Goal: Book appointment/travel/reservation

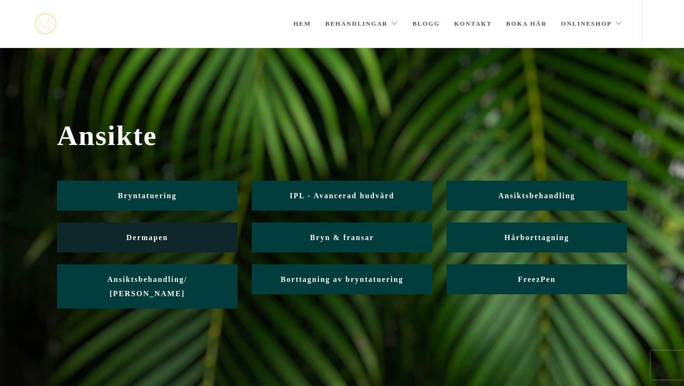
click at [148, 244] on link "Dermapen" at bounding box center [147, 237] width 181 height 30
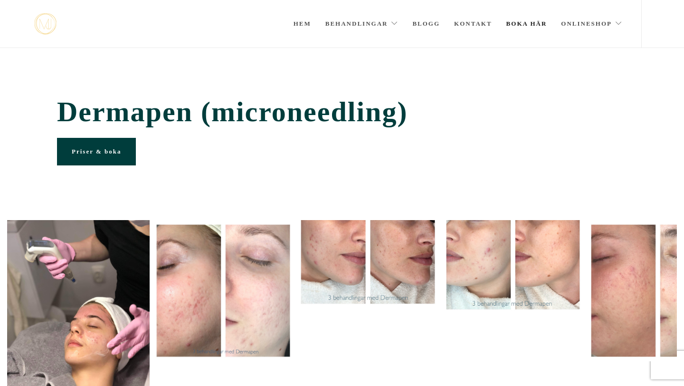
click at [526, 20] on link "Boka här" at bounding box center [526, 24] width 41 height 48
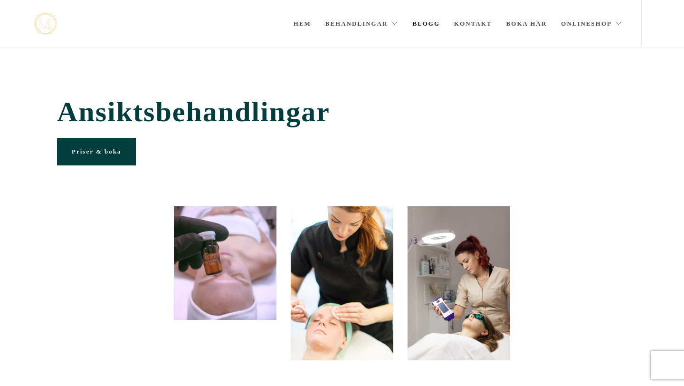
click at [422, 25] on link "Blogg" at bounding box center [426, 24] width 28 height 48
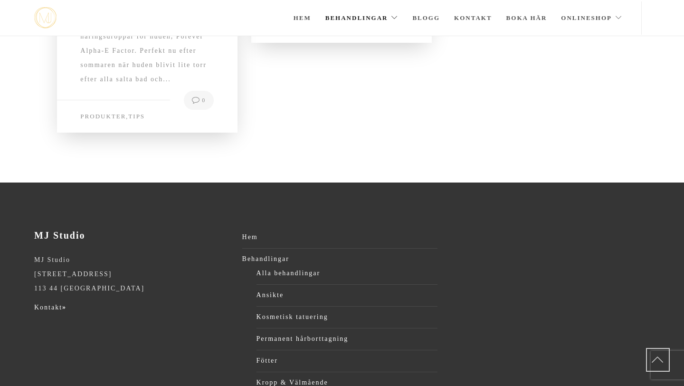
scroll to position [3313, 0]
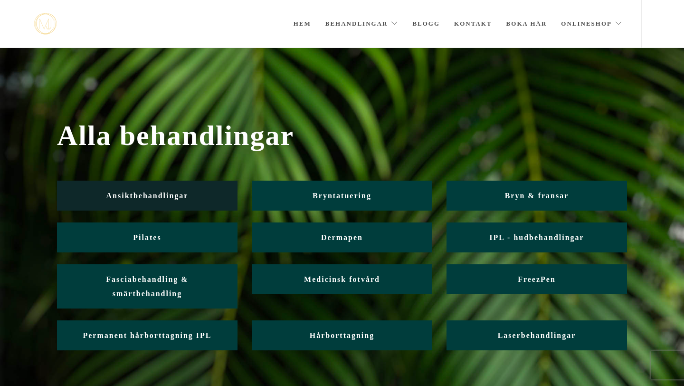
click at [191, 201] on link "Ansiktbehandlingar" at bounding box center [147, 196] width 181 height 30
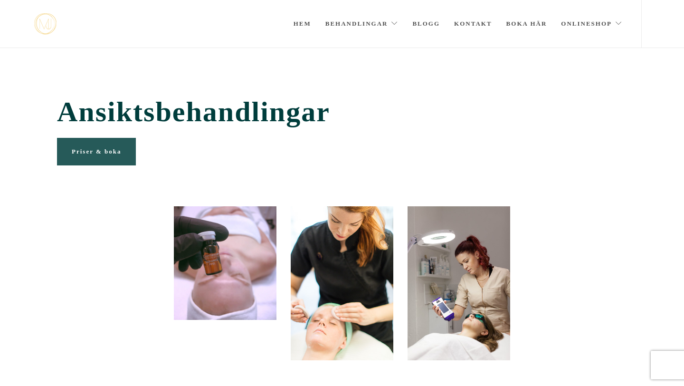
click at [109, 155] on link "Priser & boka" at bounding box center [96, 152] width 79 height 28
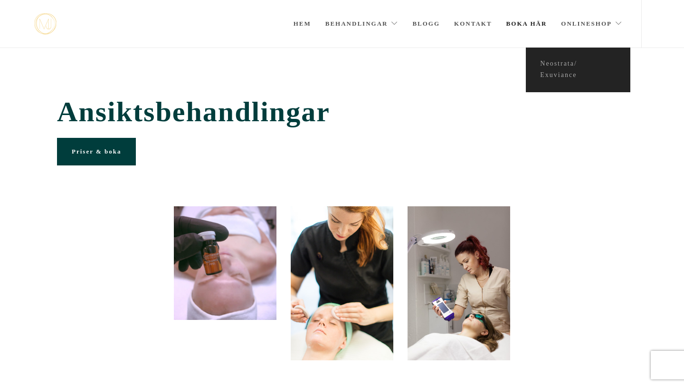
click at [528, 25] on link "Boka här" at bounding box center [526, 24] width 41 height 48
